Goal: Task Accomplishment & Management: Complete application form

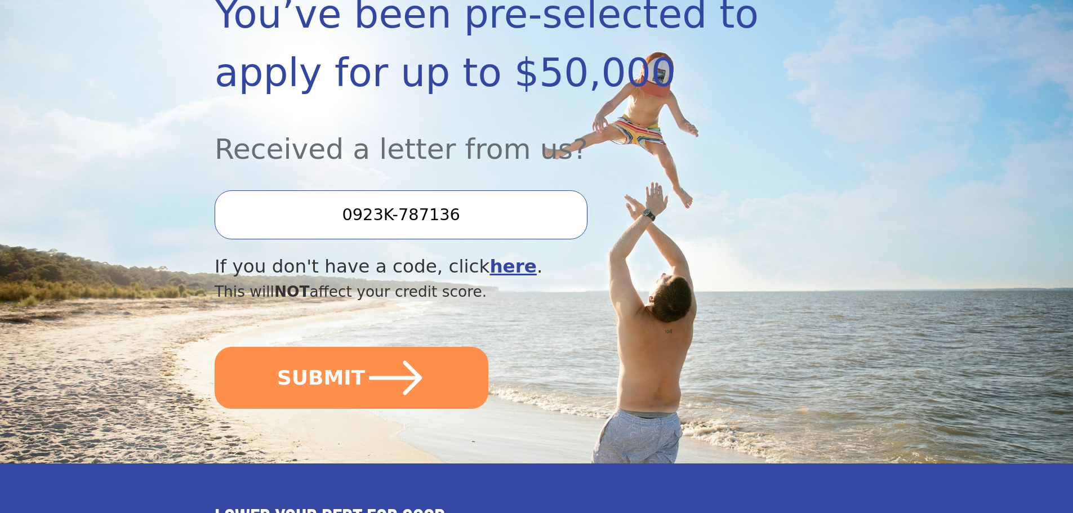
scroll to position [282, 0]
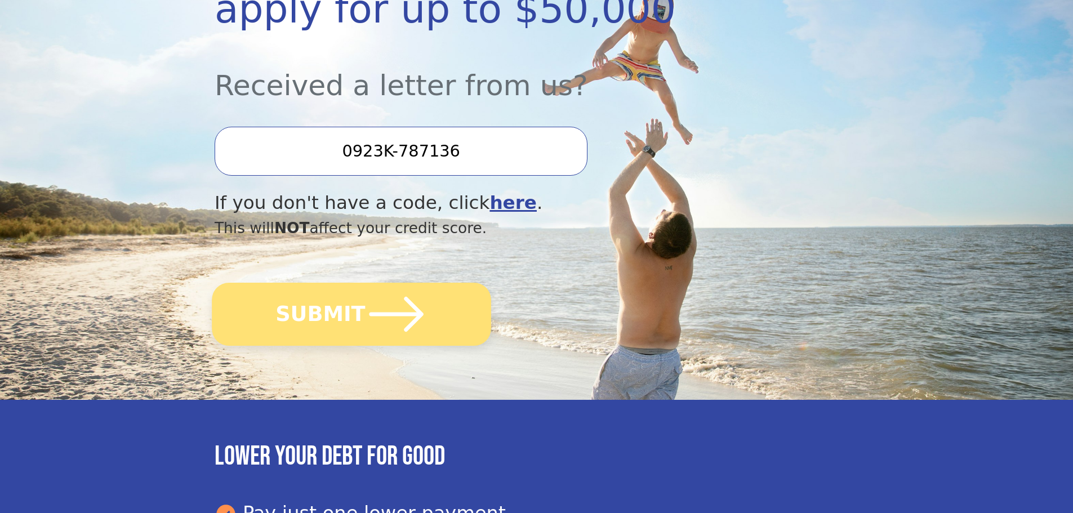
click at [381, 317] on icon "submit" at bounding box center [397, 314] width 62 height 62
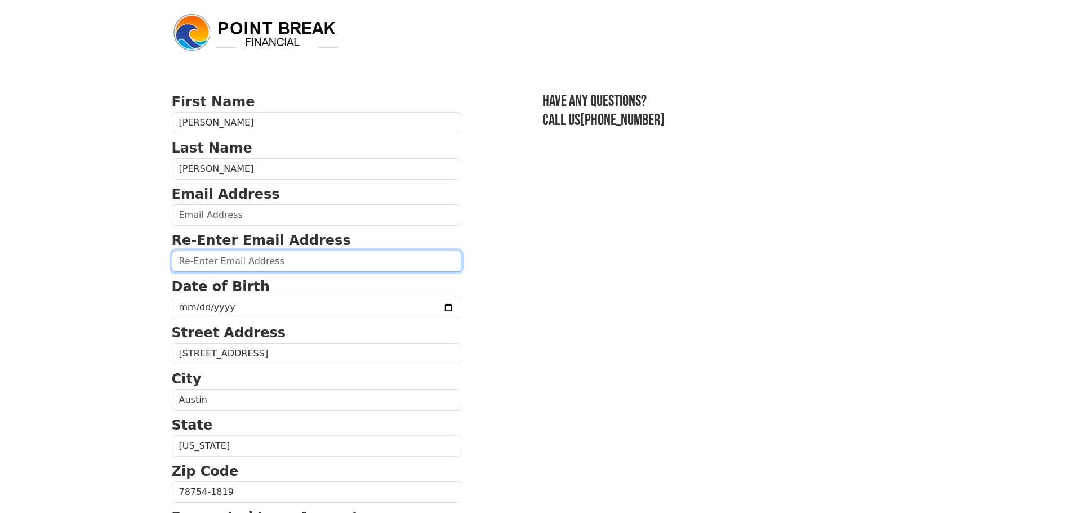
click at [261, 268] on input "email" at bounding box center [317, 261] width 290 height 21
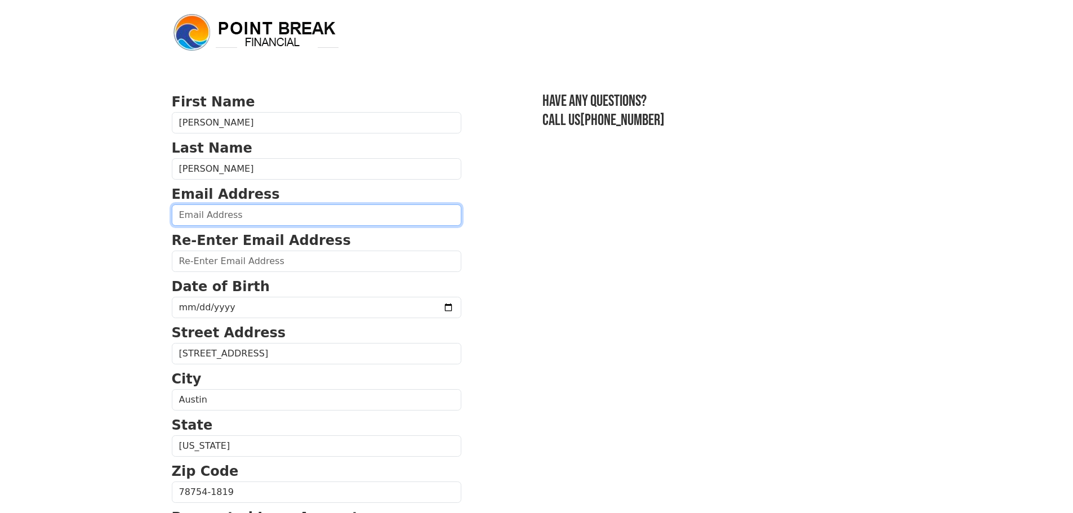
click at [222, 217] on input "email" at bounding box center [317, 215] width 290 height 21
type input "[EMAIL_ADDRESS][DOMAIN_NAME]"
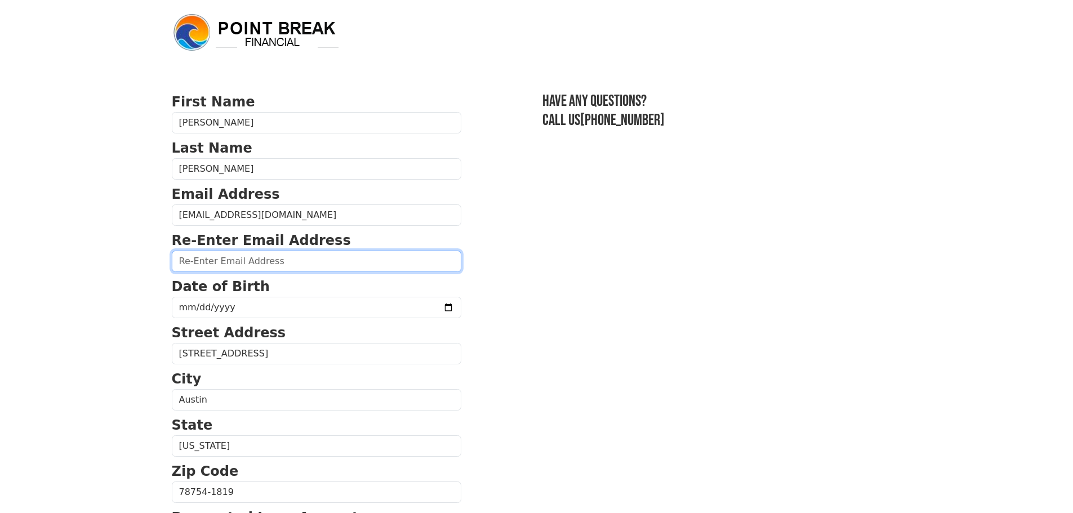
click at [221, 270] on input "email" at bounding box center [317, 261] width 290 height 21
type input "[EMAIL_ADDRESS][DOMAIN_NAME]"
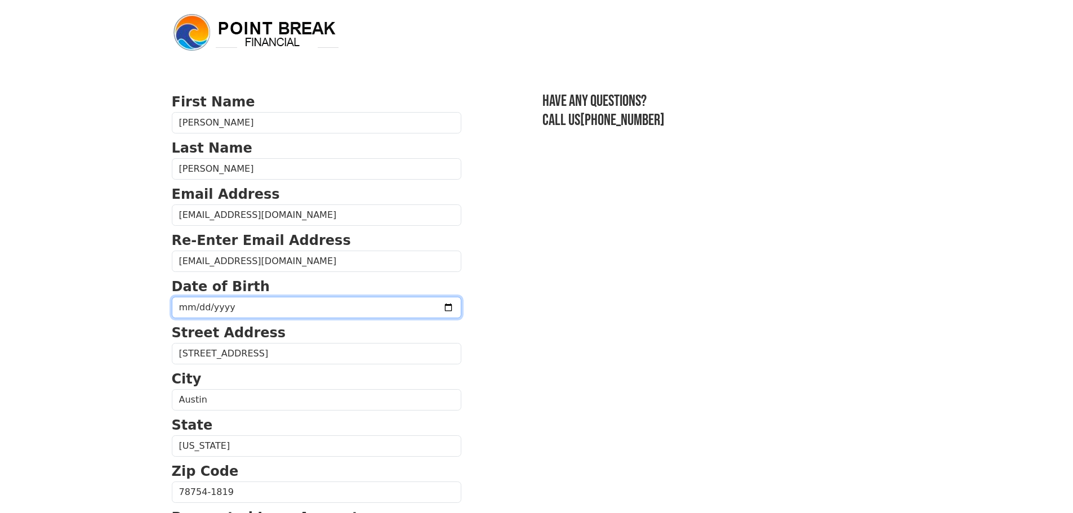
click at [180, 308] on input "date" at bounding box center [317, 307] width 290 height 21
type input "[DATE]"
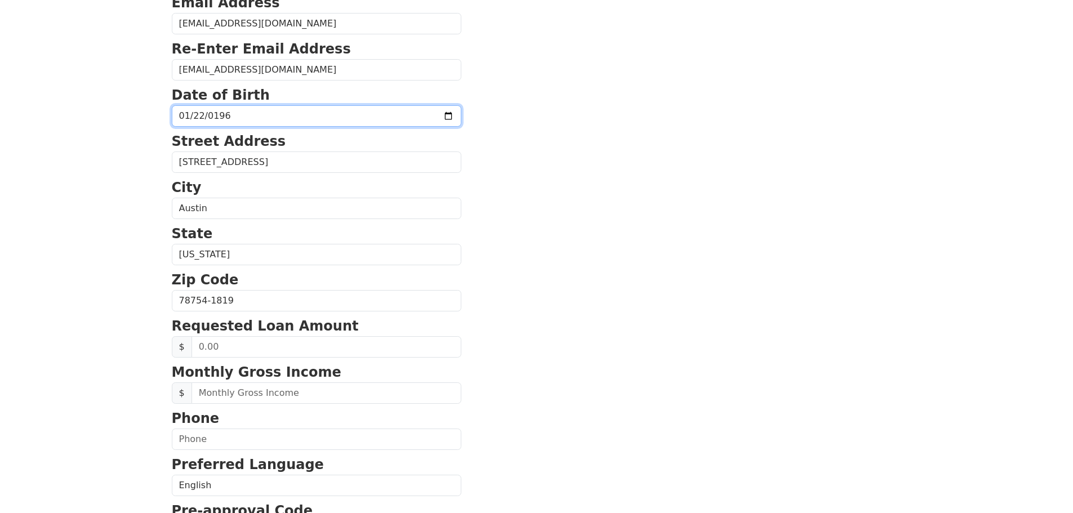
scroll to position [225, 0]
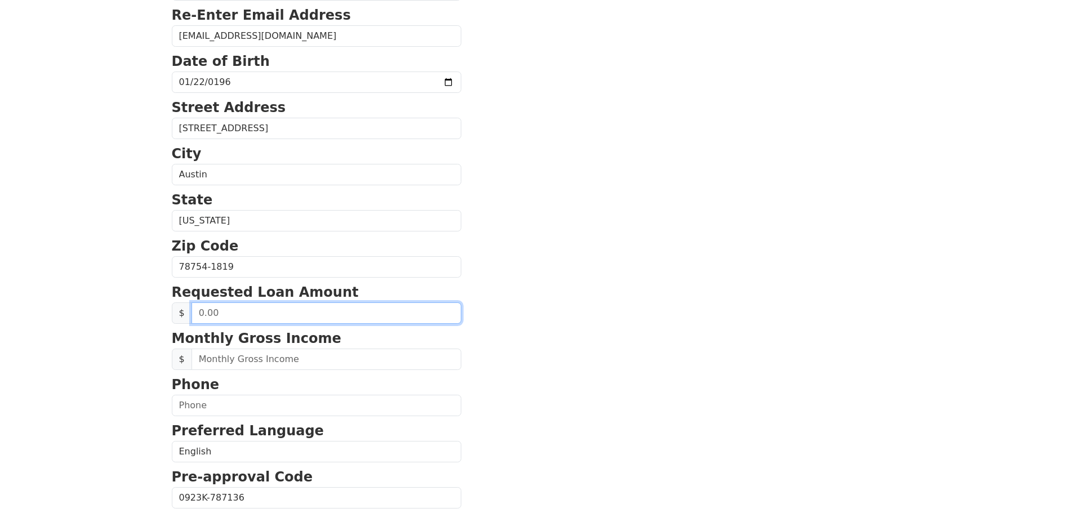
click at [194, 306] on input "text" at bounding box center [327, 313] width 270 height 21
click at [198, 313] on input "text" at bounding box center [327, 313] width 270 height 21
click at [200, 312] on input "text" at bounding box center [327, 313] width 270 height 21
click at [205, 315] on input "text" at bounding box center [327, 313] width 270 height 21
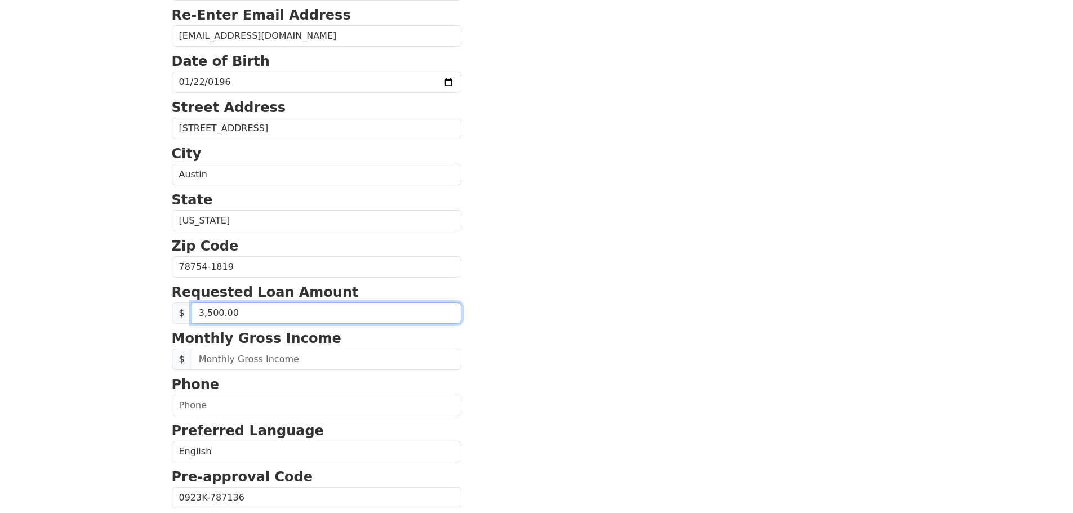
type input "35,000.00"
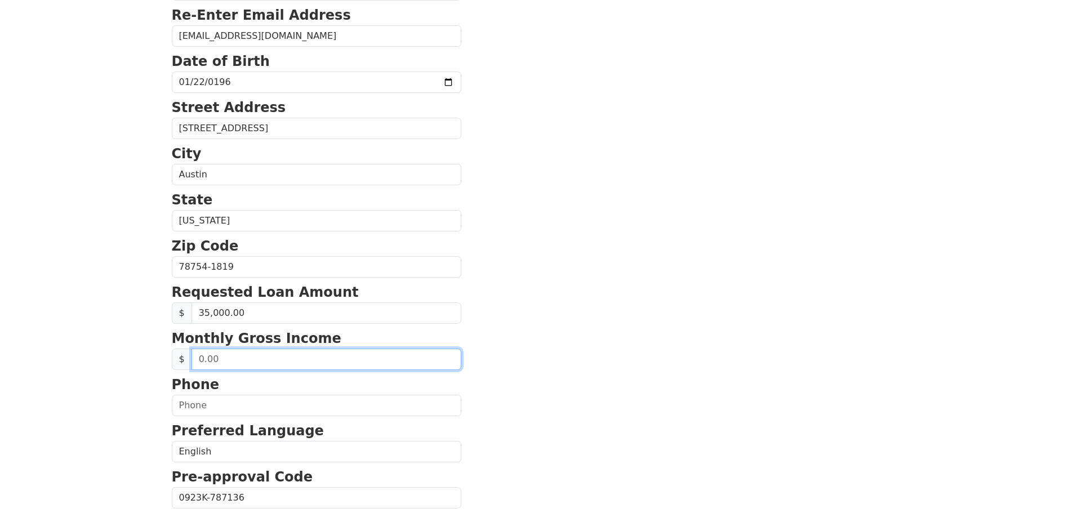
click at [201, 355] on input "text" at bounding box center [327, 359] width 270 height 21
type input "8,000.00"
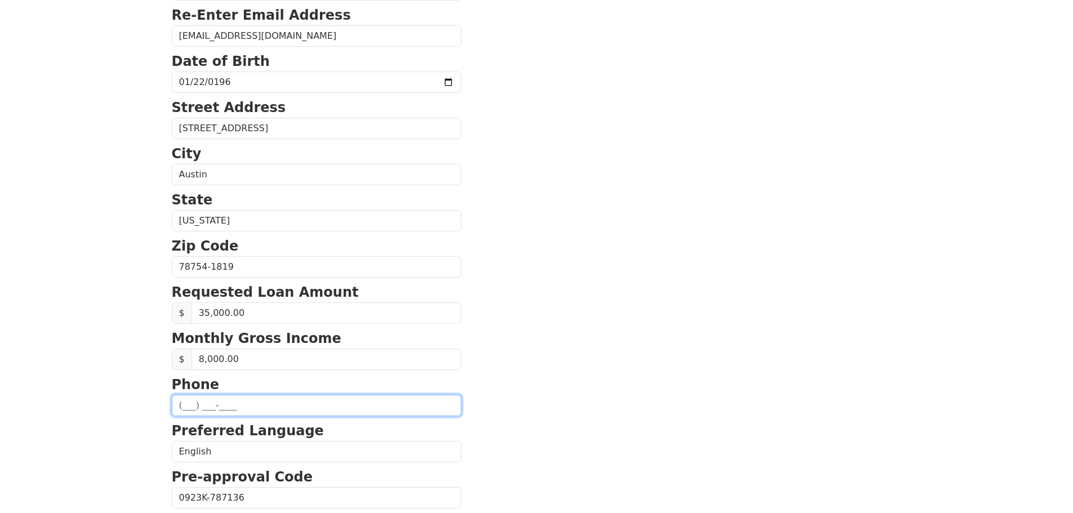
click at [198, 400] on input "text" at bounding box center [317, 405] width 290 height 21
type input "[PHONE_NUMBER]"
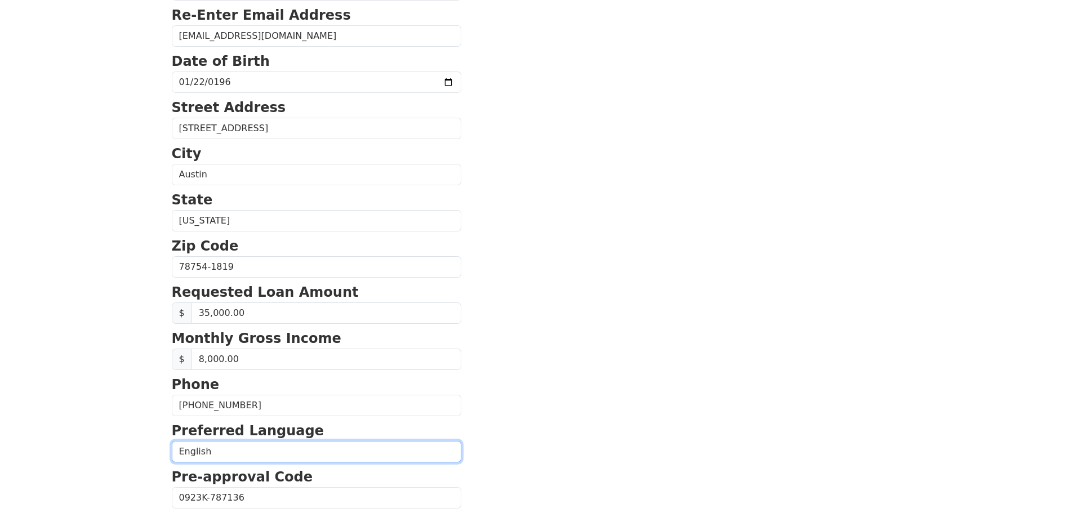
click at [203, 448] on select "English Spanish" at bounding box center [317, 451] width 290 height 21
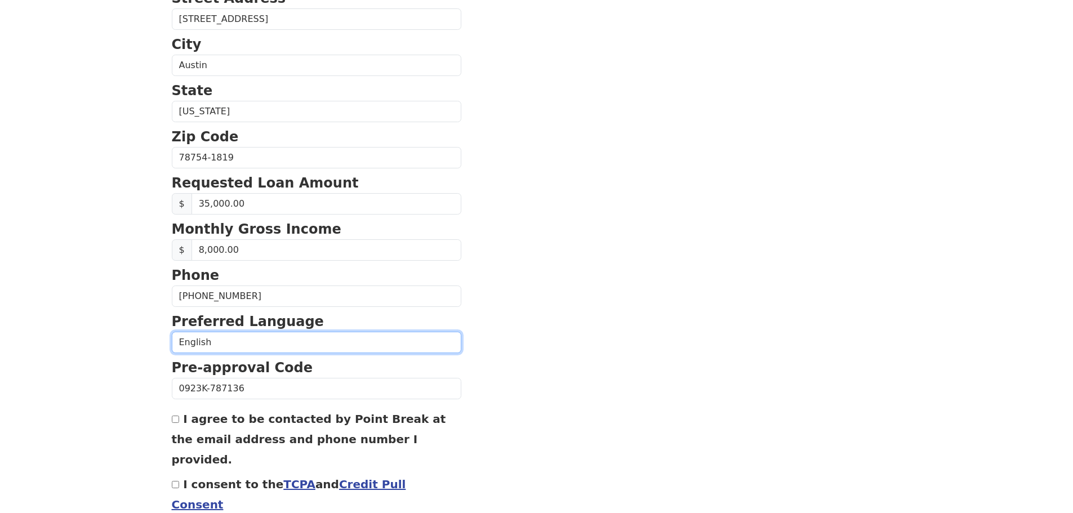
scroll to position [384, 0]
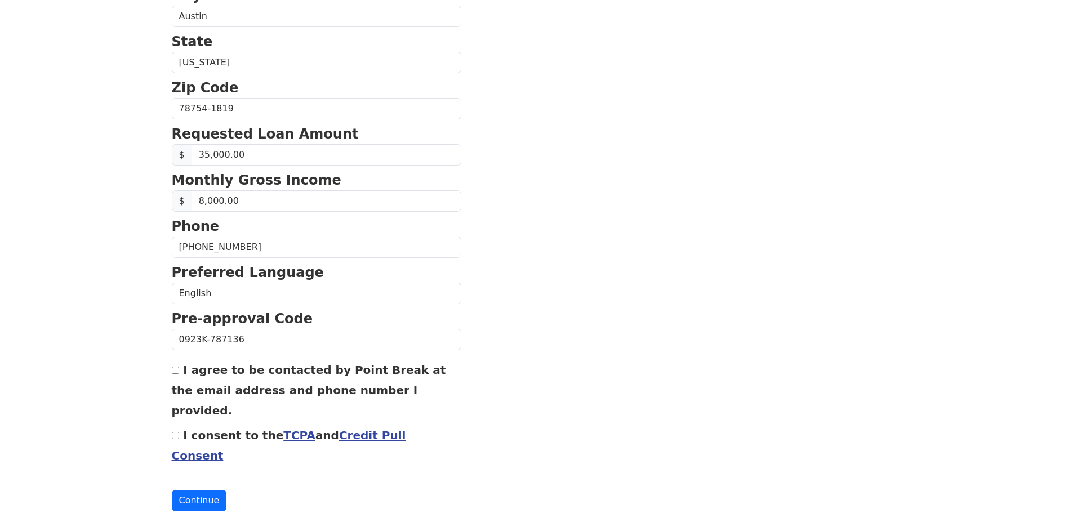
click at [172, 371] on input "I agree to be contacted by Point Break at the email address and phone number I …" at bounding box center [175, 370] width 7 height 7
checkbox input "true"
click at [177, 432] on input "I consent to the TCPA and Credit Pull Consent" at bounding box center [175, 435] width 7 height 7
checkbox input "true"
click at [204, 490] on button "Continue" at bounding box center [199, 500] width 55 height 21
